Goal: Book appointment/travel/reservation

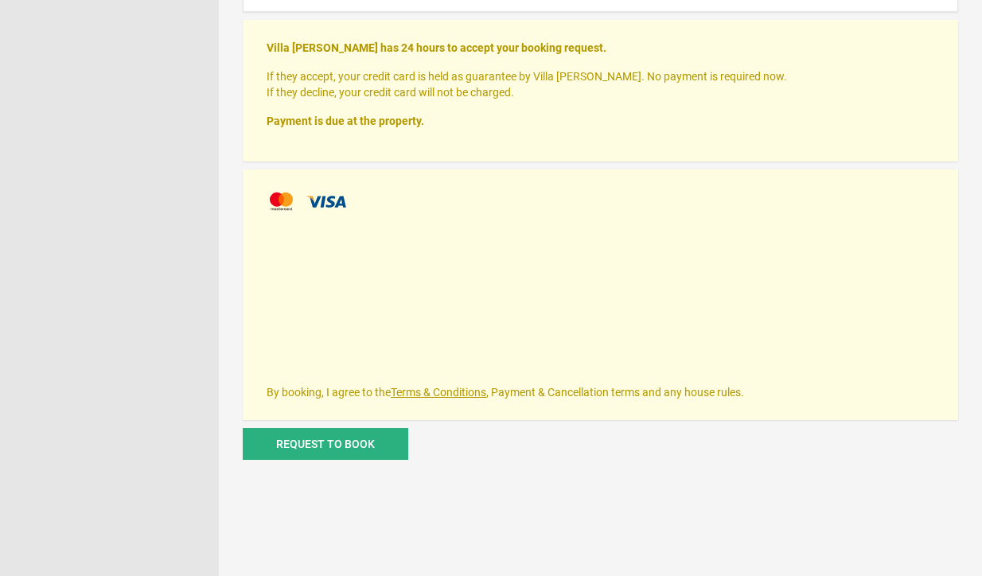
scroll to position [798, 0]
click at [321, 449] on span "Request to book" at bounding box center [325, 445] width 99 height 13
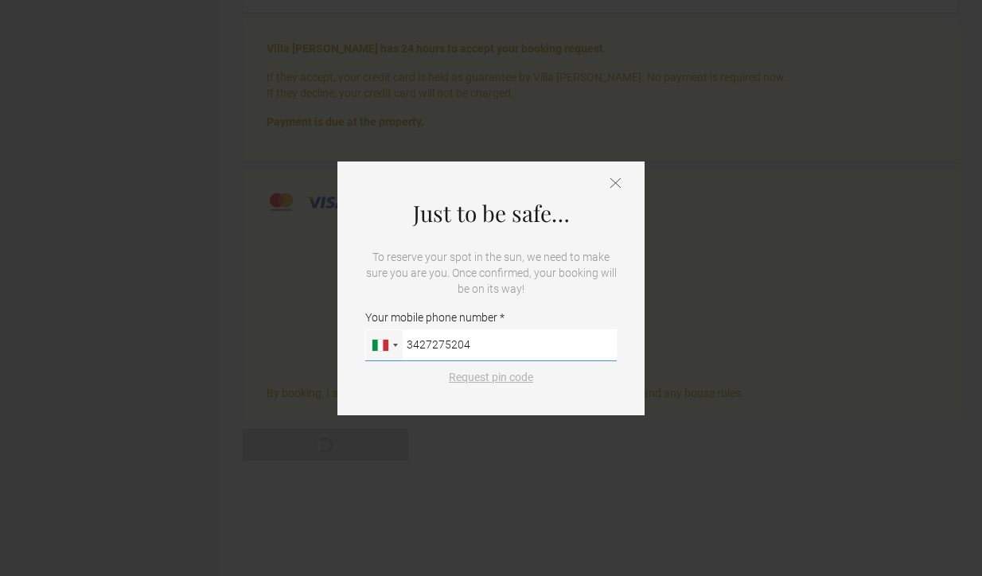
type input "3427275204"
click at [485, 378] on button "Request pin code" at bounding box center [490, 377] width 103 height 16
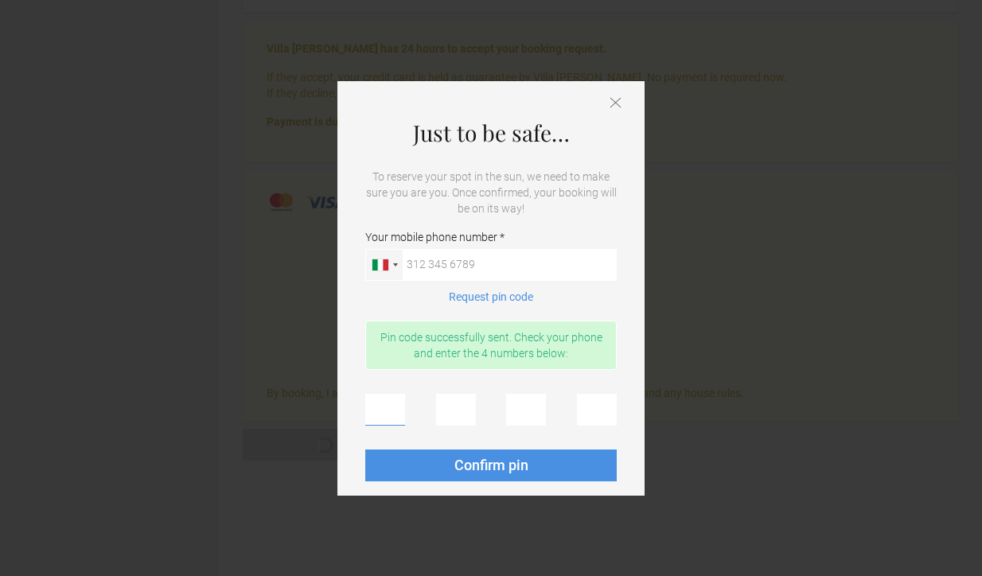
click at [387, 417] on input "text" at bounding box center [385, 410] width 40 height 32
type input "3"
type input "2"
type input "9"
type input "3"
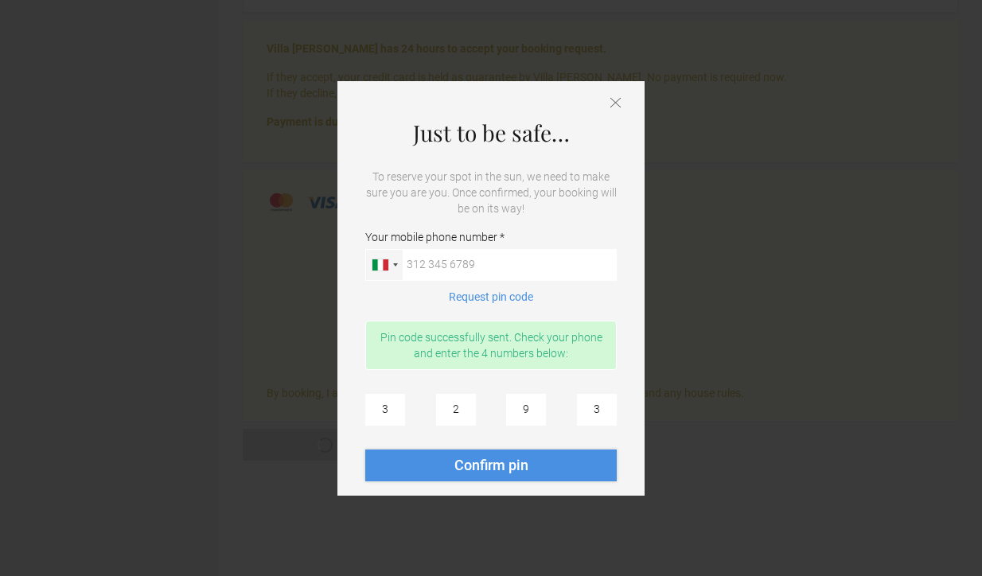
click at [429, 462] on button "Confirm pin" at bounding box center [491, 466] width 252 height 32
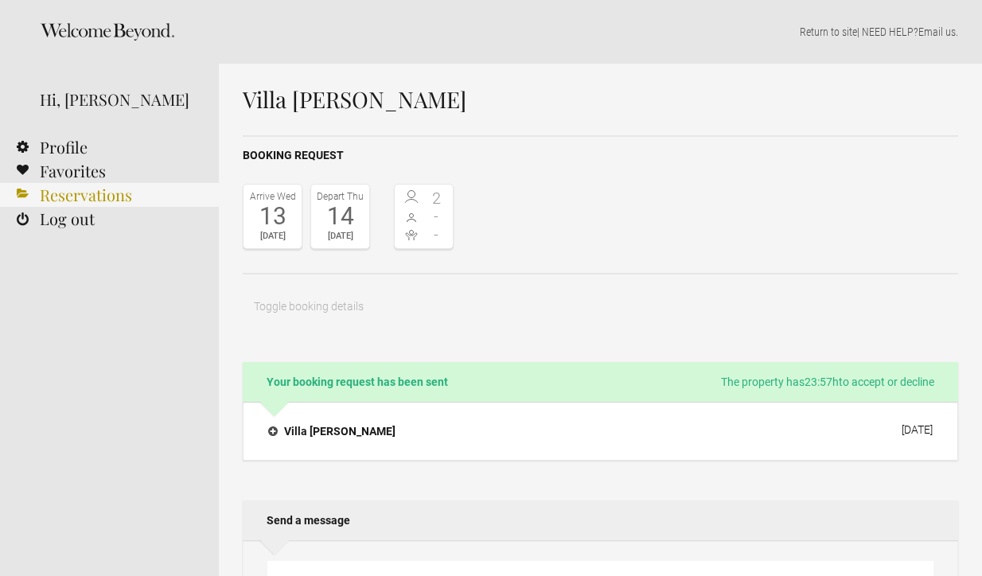
click at [72, 194] on link "Reservations" at bounding box center [109, 195] width 219 height 24
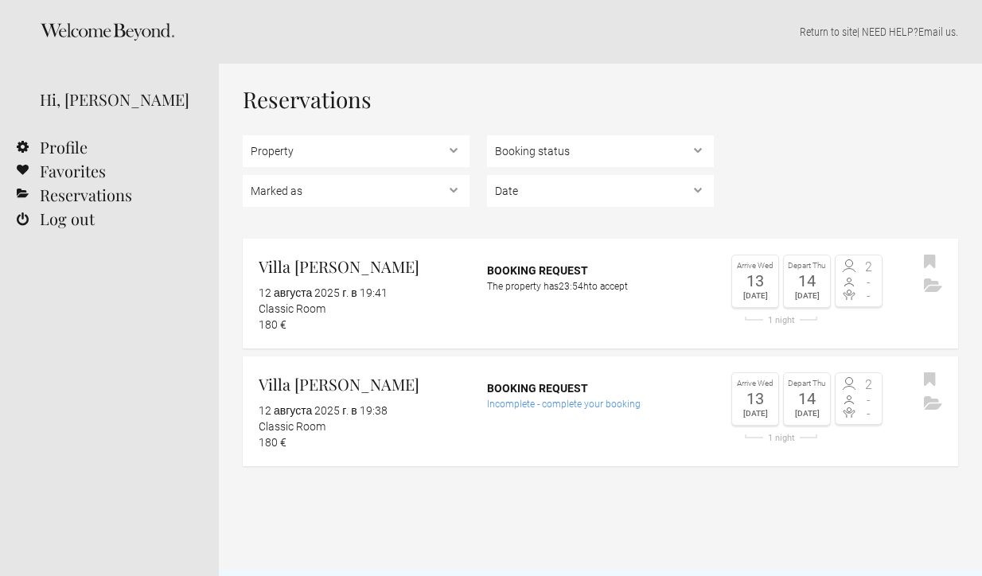
click at [108, 399] on header "Home Search Collections Remote work Photoshoot locations City breaks Family hol…" at bounding box center [109, 285] width 219 height 570
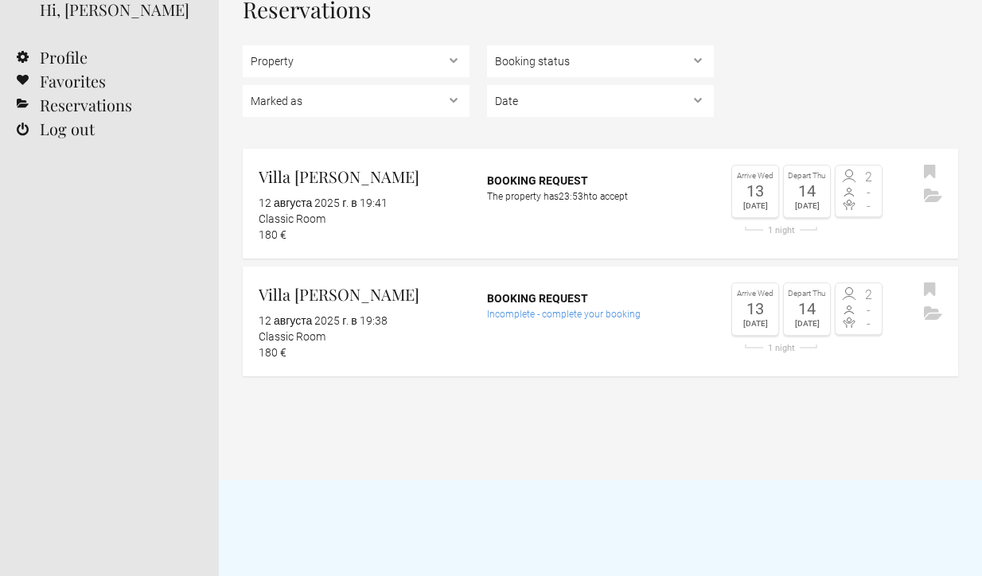
scroll to position [86, 0]
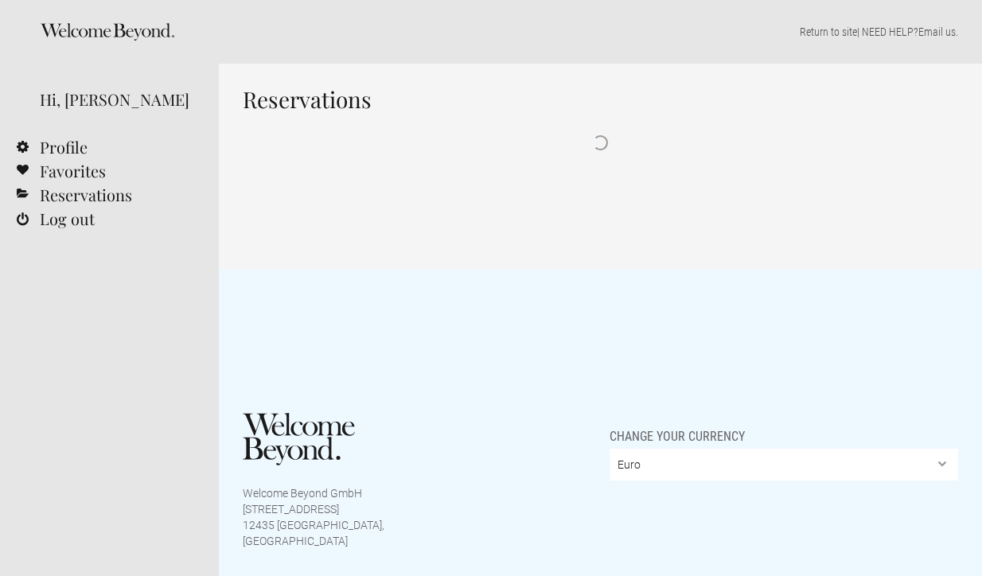
scroll to position [82, 0]
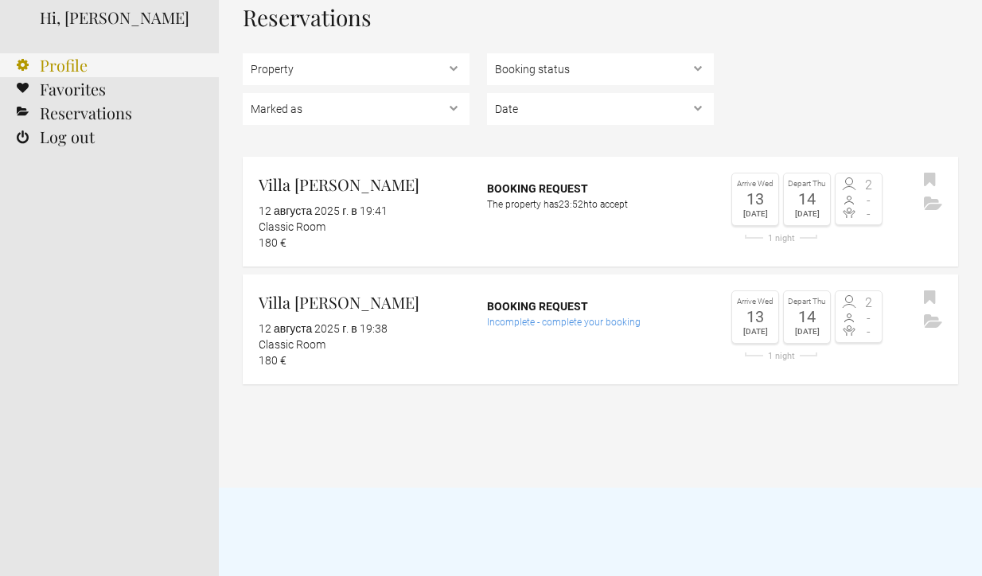
click at [57, 72] on link "Profile" at bounding box center [109, 65] width 219 height 24
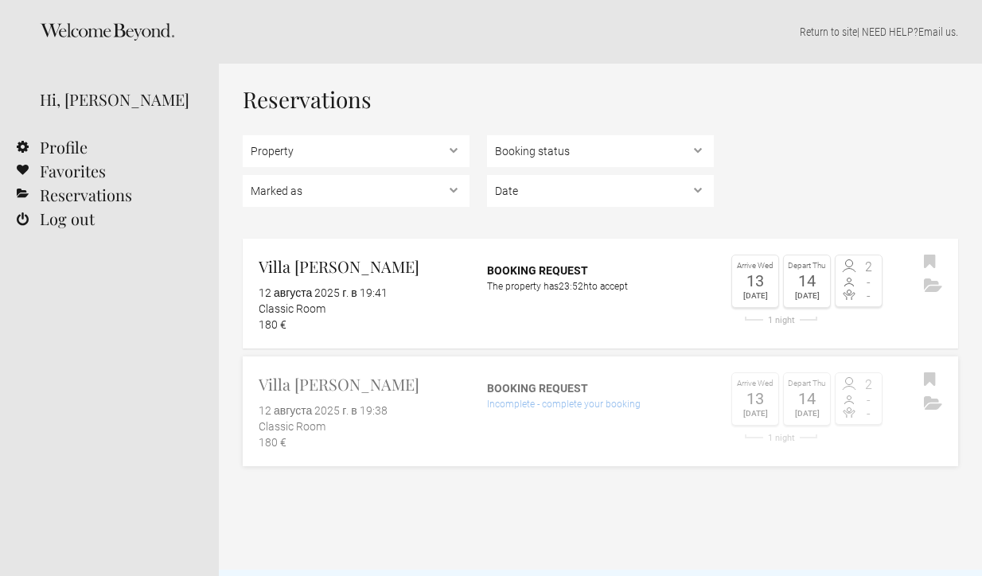
click at [315, 406] on flynt-date-display "12 августа 2025 г. в 19:38" at bounding box center [323, 410] width 129 height 13
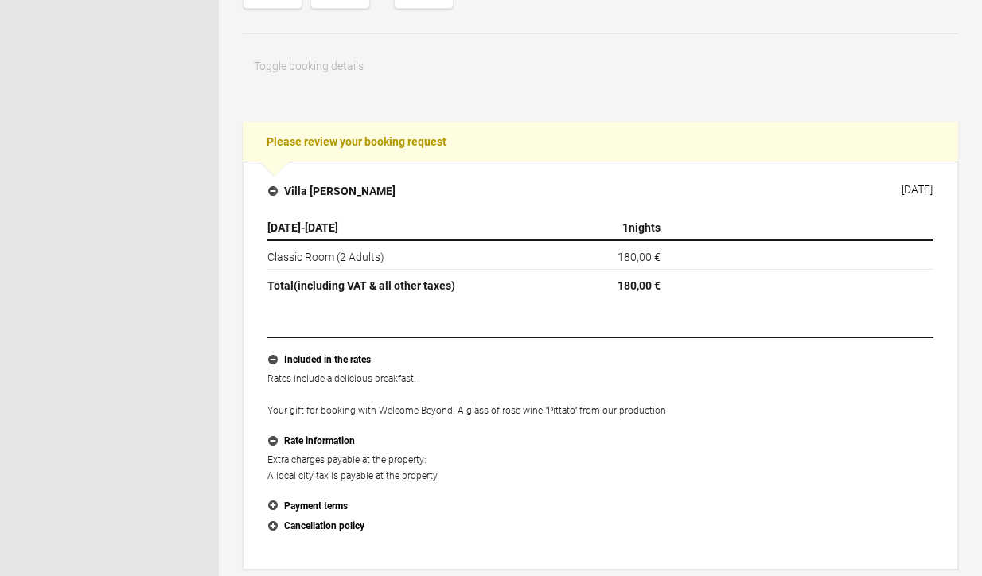
scroll to position [245, 0]
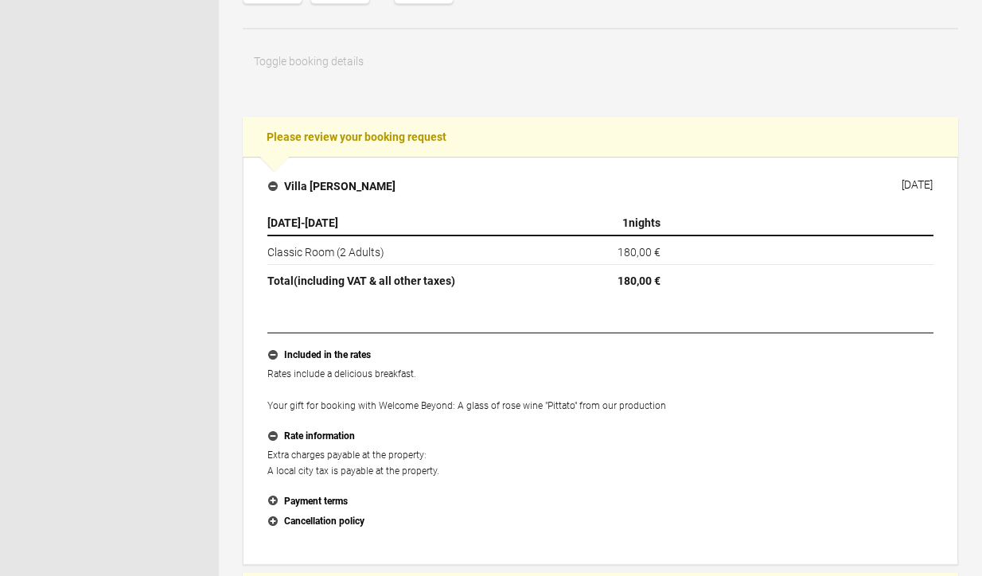
click at [411, 256] on td "Classic Room (2 Adults)" at bounding box center [400, 250] width 267 height 29
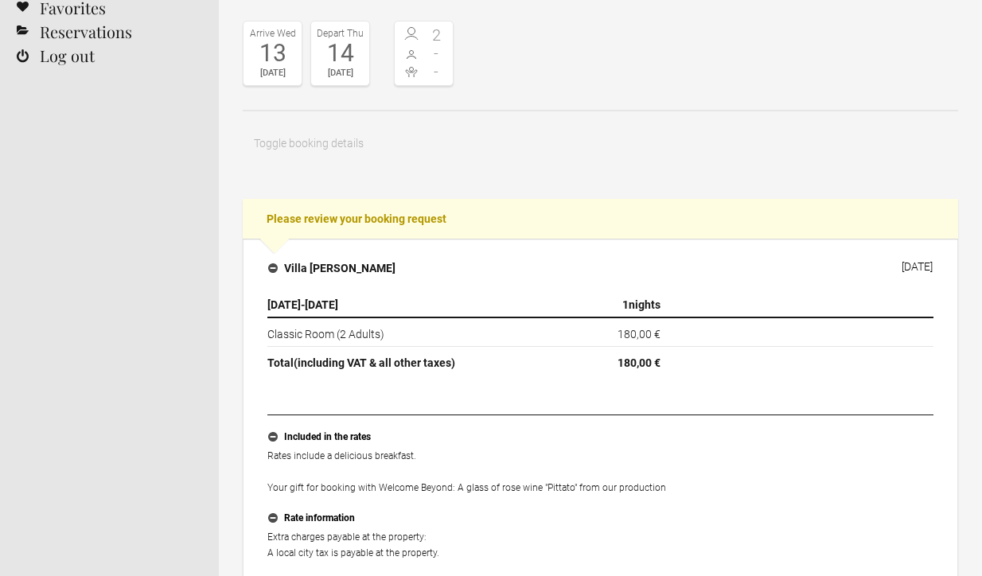
scroll to position [167, 0]
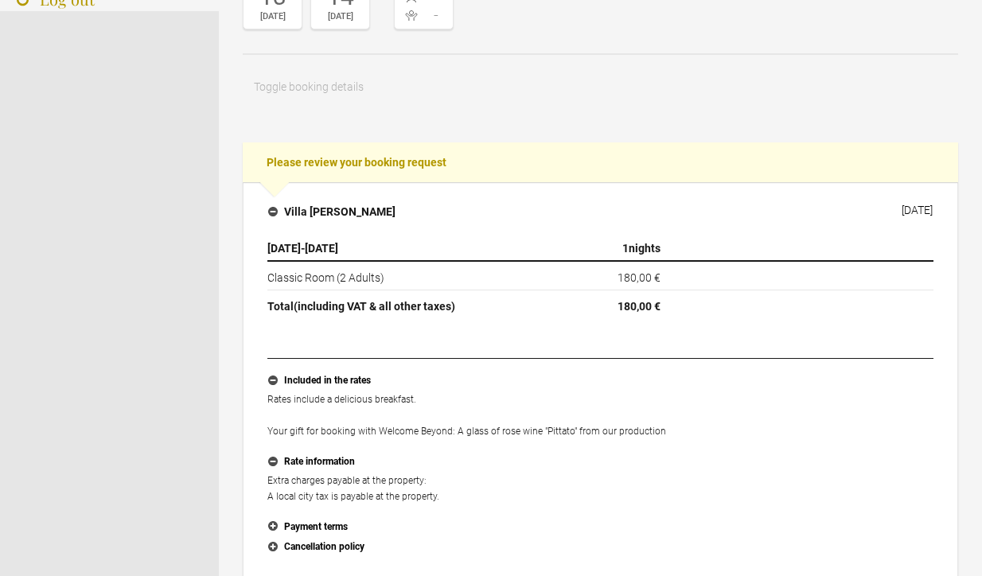
scroll to position [252, 0]
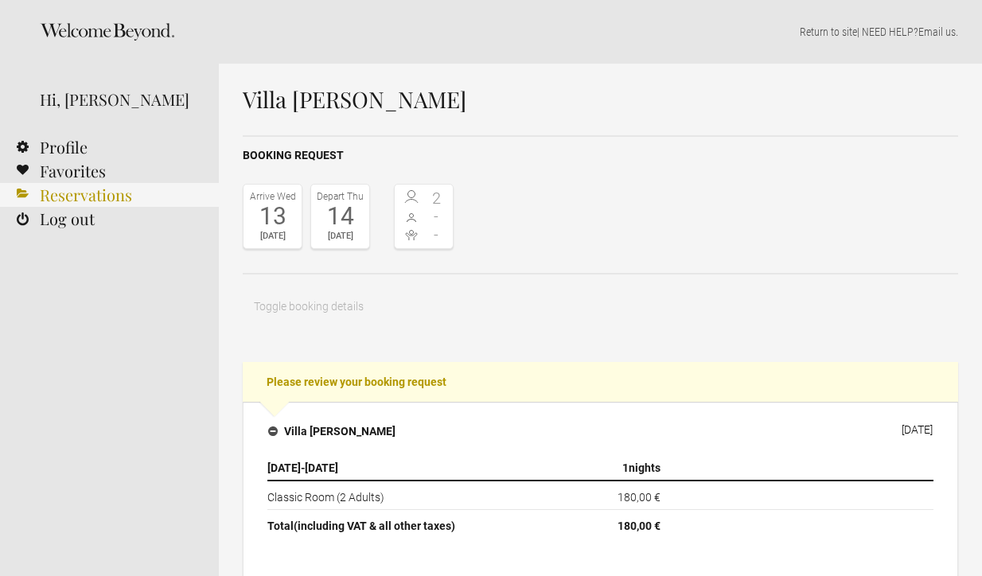
click at [41, 191] on link "Reservations" at bounding box center [109, 195] width 219 height 24
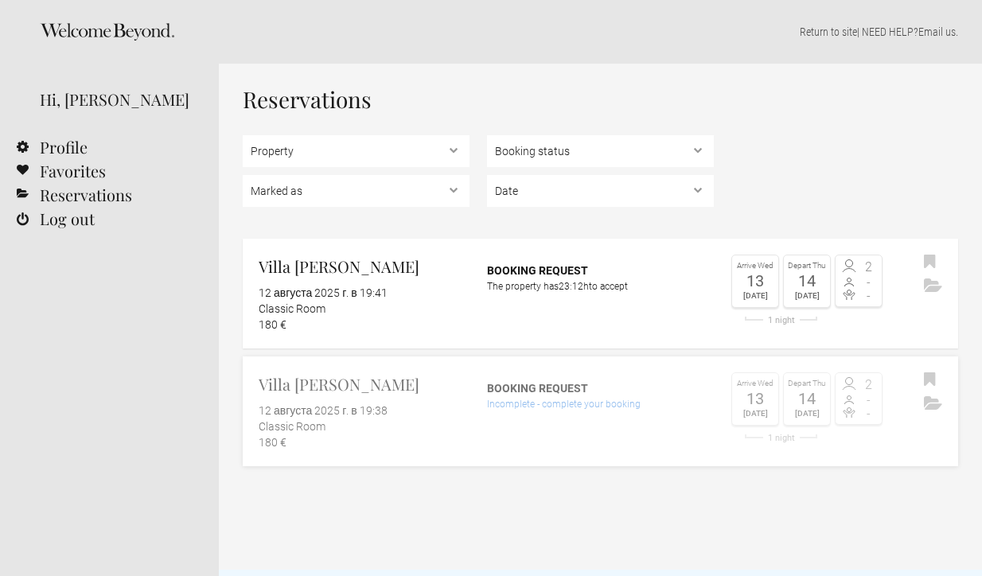
click at [304, 419] on div "Classic Room" at bounding box center [364, 427] width 211 height 16
click at [457, 155] on select "Property Villa Monty Banks" at bounding box center [356, 151] width 227 height 32
click at [692, 151] on select "Booking status Pending bookings , Confirmed bookings , Unsuccessful bookings" at bounding box center [600, 151] width 227 height 32
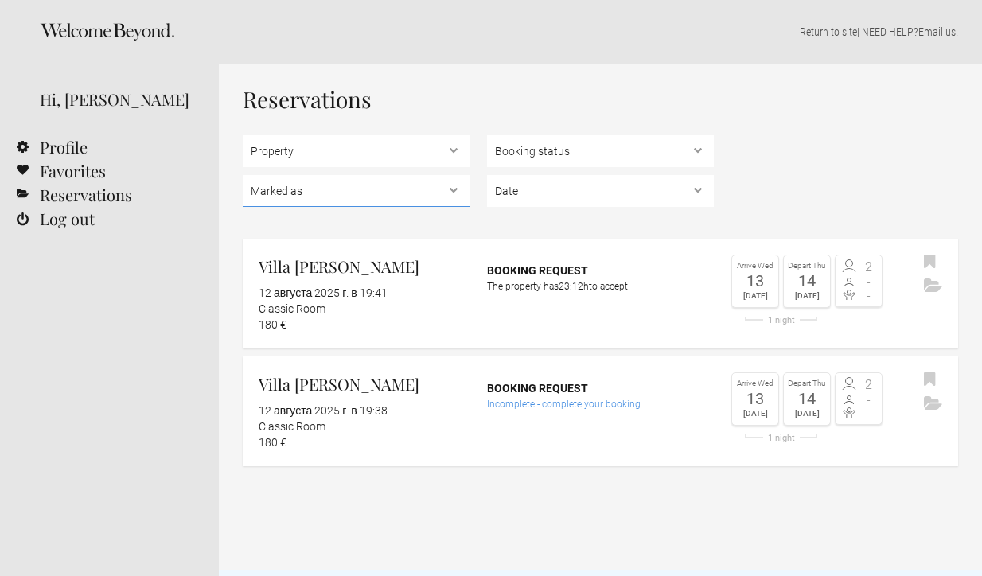
click at [443, 195] on select "Marked as Unread , Action Required , Bookmarked , Archived" at bounding box center [356, 191] width 227 height 32
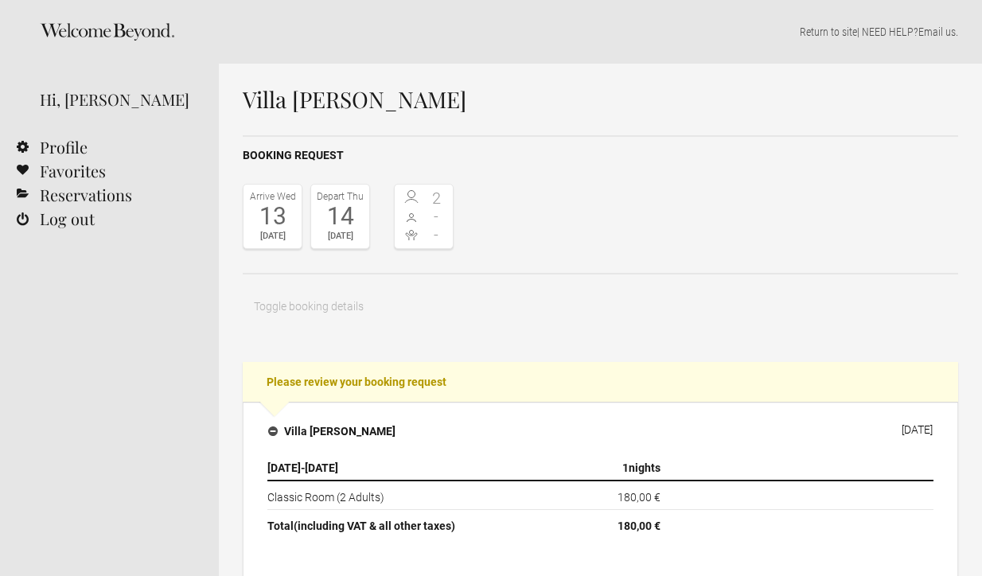
click at [642, 18] on div "Return to site | NEED HELP? Email us ." at bounding box center [600, 32] width 763 height 64
click at [815, 29] on link "Return to site" at bounding box center [828, 31] width 57 height 13
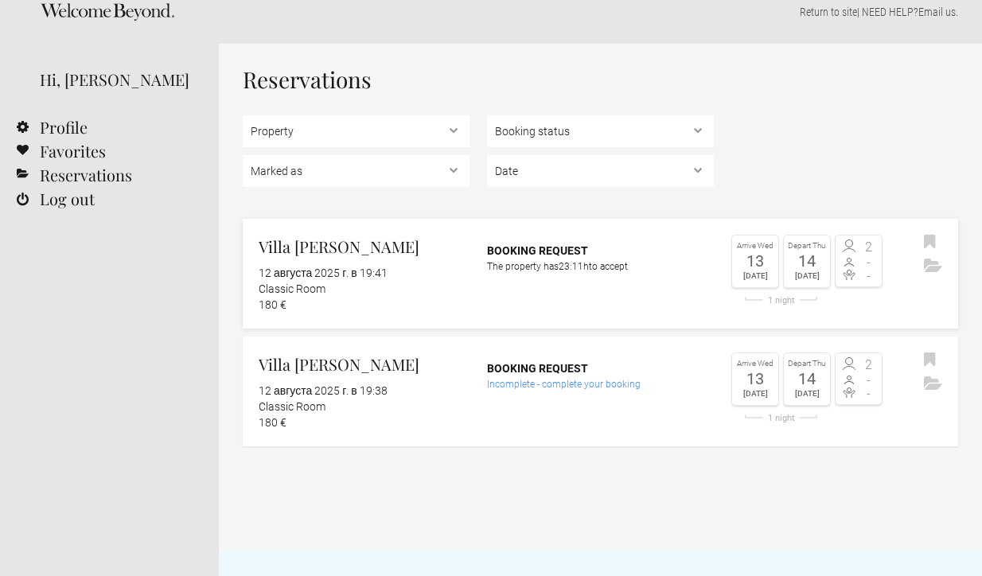
scroll to position [22, 0]
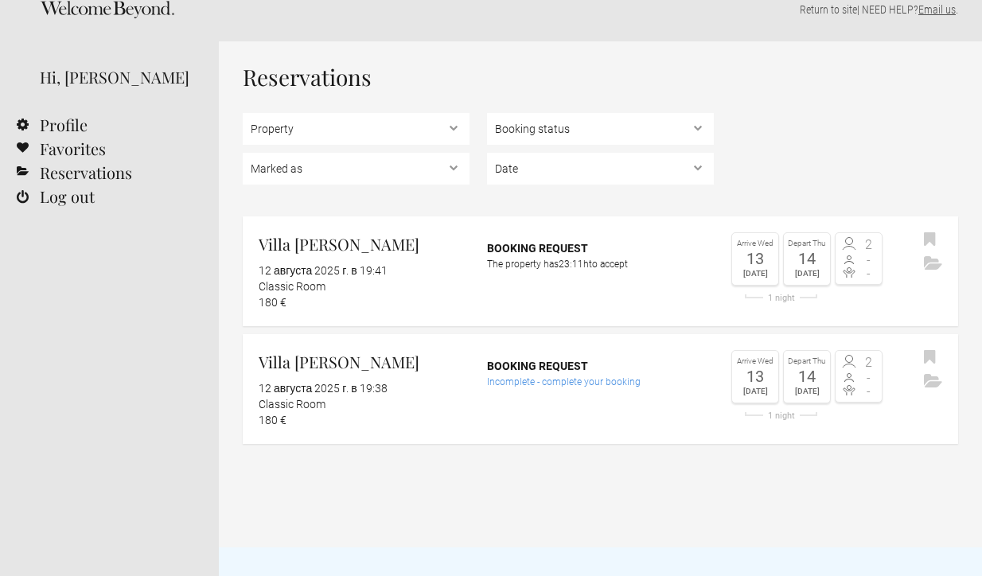
click at [930, 10] on link "Email us" at bounding box center [937, 9] width 37 height 13
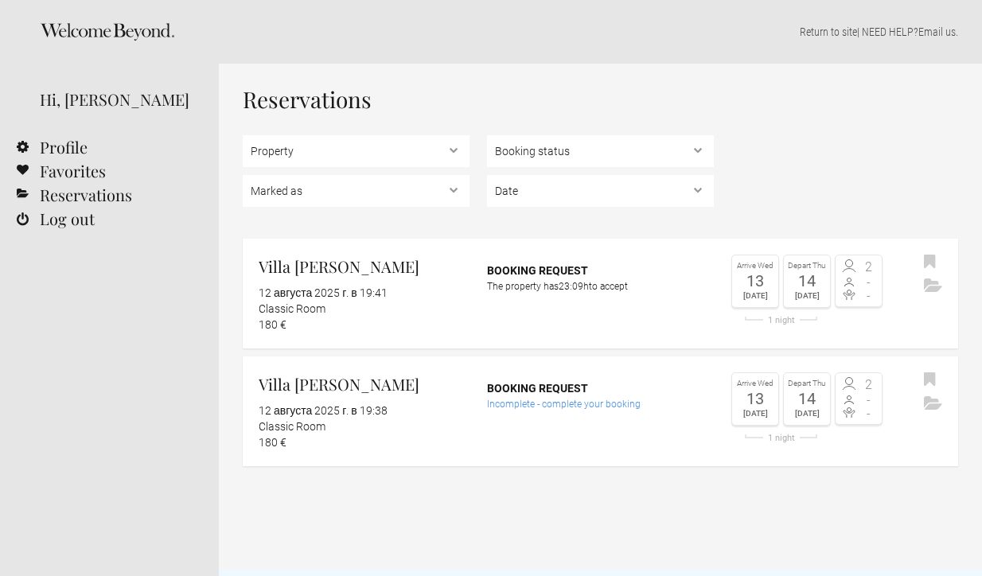
drag, startPoint x: 245, startPoint y: 363, endPoint x: 139, endPoint y: 29, distance: 350.7
